Goal: Check status

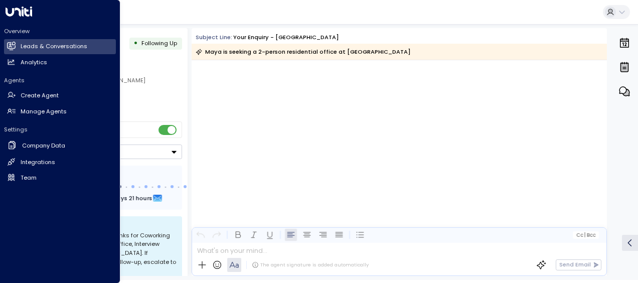
scroll to position [1125, 0]
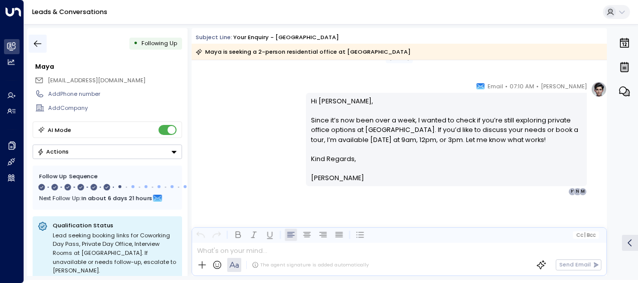
click at [39, 43] on icon "button" at bounding box center [38, 44] width 8 height 7
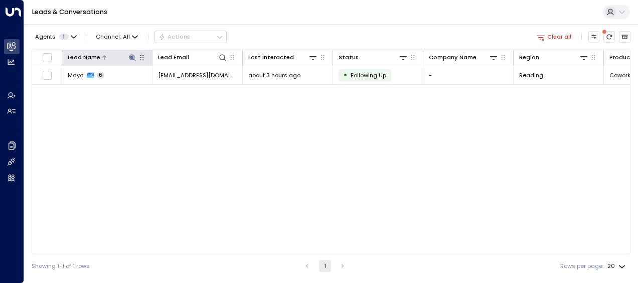
click at [130, 59] on icon at bounding box center [132, 57] width 7 height 7
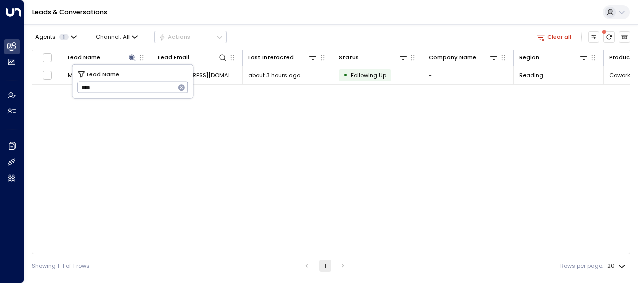
click at [180, 89] on icon "button" at bounding box center [181, 87] width 7 height 7
click at [152, 88] on input "text" at bounding box center [132, 87] width 111 height 17
type input "******"
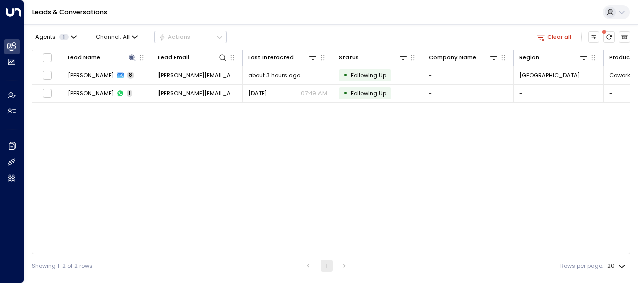
click at [288, 131] on div "Lead Name Lead Email Last Interacted Status Company Name Region Product # of pe…" at bounding box center [331, 152] width 599 height 205
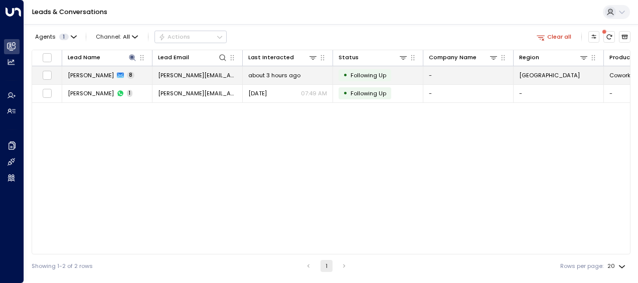
click at [276, 80] on td "about 3 hours ago" at bounding box center [288, 75] width 90 height 18
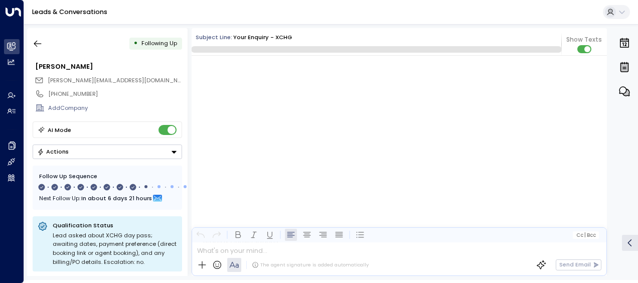
scroll to position [3208, 0]
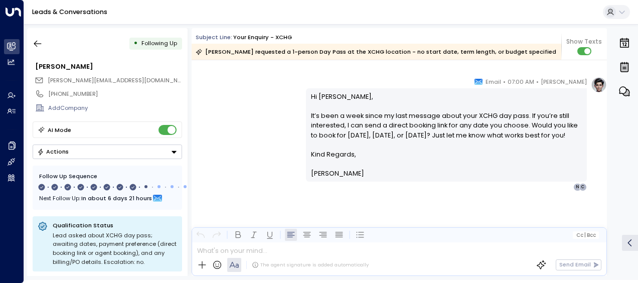
click at [421, 115] on p "Hi [PERSON_NAME], It’s been a week since my last message about your XCHG day pa…" at bounding box center [446, 121] width 271 height 58
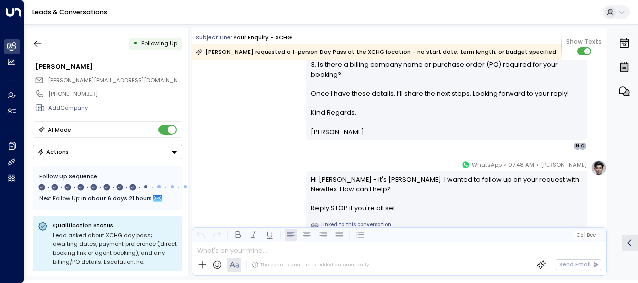
scroll to position [266, 0]
